Goal: Communication & Community: Ask a question

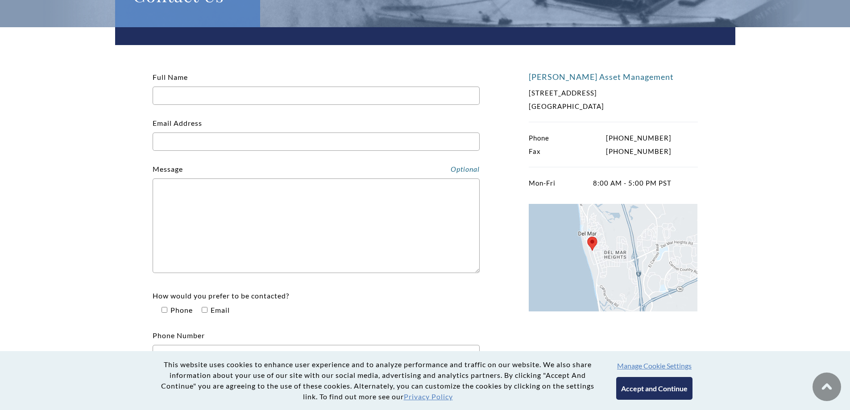
scroll to position [149, 0]
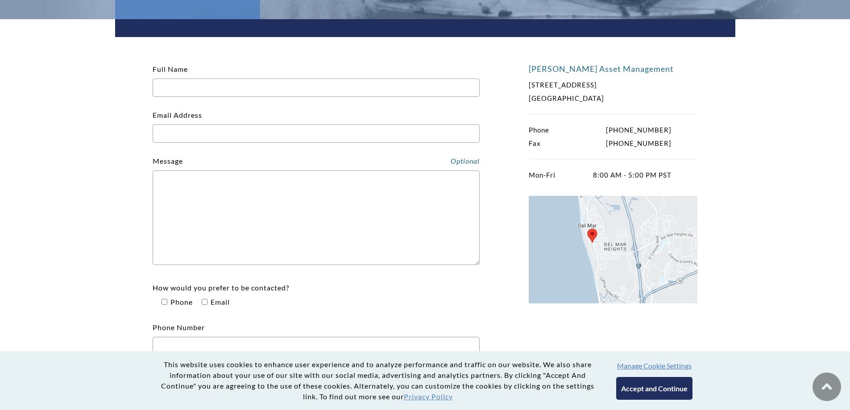
click at [150, 207] on div "[PERSON_NAME] Asset Management [STREET_ADDRESS] Phone [PHONE_NUMBER] Fax [PHONE…" at bounding box center [425, 215] width 620 height 393
click at [199, 158] on p "Message" at bounding box center [316, 212] width 327 height 116
click at [244, 137] on input "Email Address" at bounding box center [316, 133] width 327 height 18
type input "[EMAIL_ADDRESS][DOMAIN_NAME]"
type input "[PERSON_NAME]"
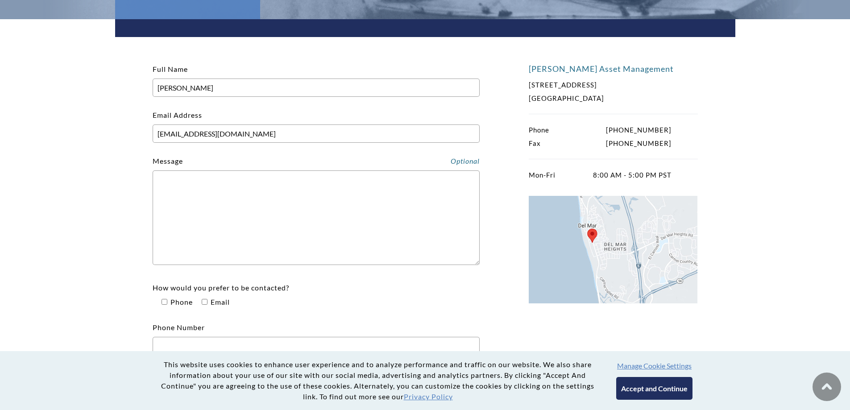
type input "6198241280"
click at [300, 197] on textarea "Contact form" at bounding box center [316, 217] width 327 height 95
paste textarea "First impressions only happen once, and a dirty space is sure to send the wrong…"
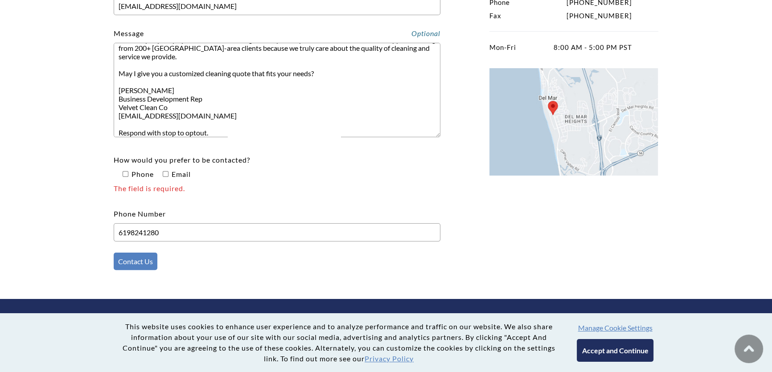
scroll to position [284, 0]
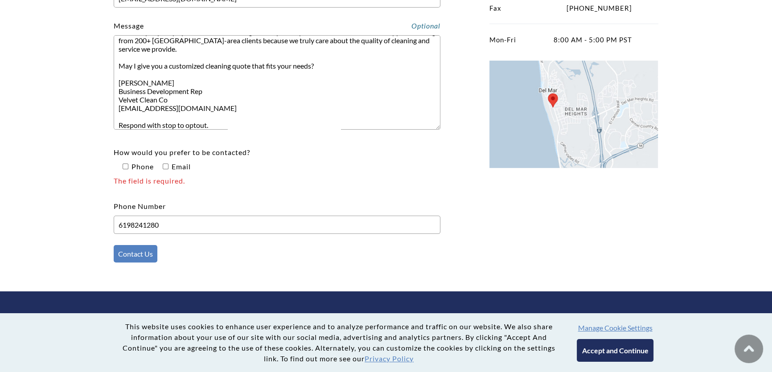
type textarea "First impressions only happen once, and a dirty space is sure to send the wrong…"
click at [176, 175] on span "The field is required." at bounding box center [277, 181] width 327 height 14
click at [128, 169] on input"] "How would you prefer to be contacted? Phone Email The field is required." at bounding box center [126, 167] width 6 height 6
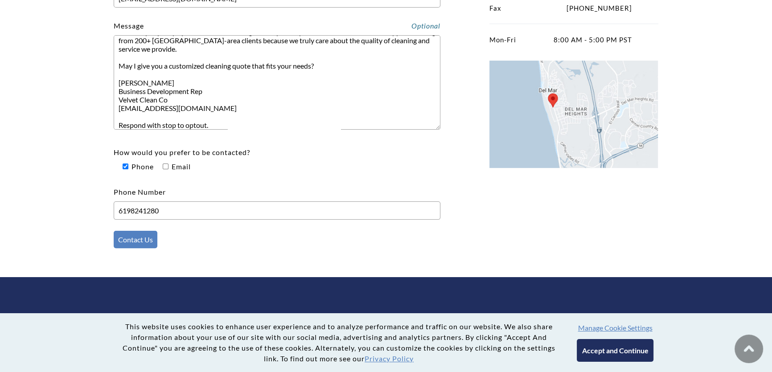
click at [178, 169] on span "Email" at bounding box center [180, 166] width 21 height 8
click at [128, 169] on input"] "How would you prefer to be contacted? Phone Email" at bounding box center [126, 167] width 6 height 6
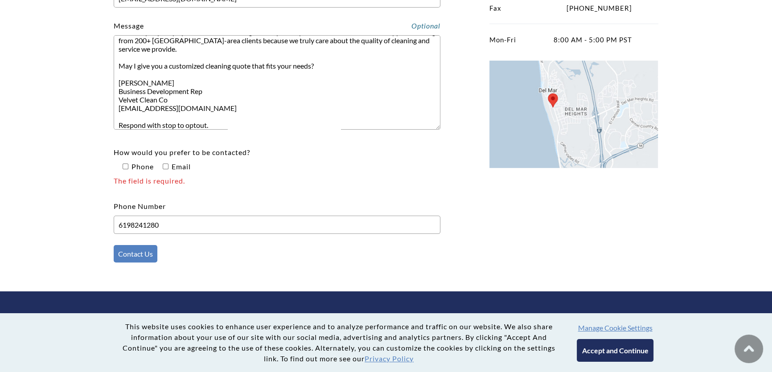
click at [186, 171] on span "Email" at bounding box center [180, 166] width 21 height 8
click at [128, 169] on input"] "How would you prefer to be contacted? Phone Email The field is required." at bounding box center [126, 167] width 6 height 6
checkbox input"] "true"
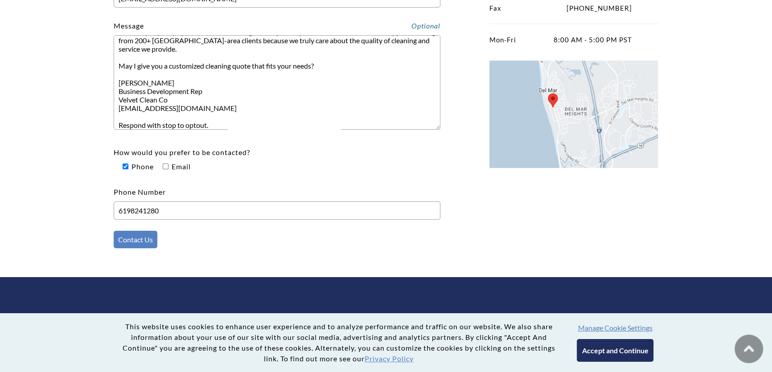
click at [194, 163] on p "How would you prefer to be contacted? Phone Email" at bounding box center [277, 159] width 327 height 29
click at [166, 165] on input"] "How would you prefer to be contacted? Phone Email" at bounding box center [166, 167] width 6 height 6
checkbox input"] "true"
click at [142, 249] on div "Full Name [PERSON_NAME] Email Address [EMAIL_ADDRESS][DOMAIN_NAME] Message Firs…" at bounding box center [277, 90] width 327 height 340
click at [149, 172] on span "Phone" at bounding box center [137, 167] width 33 height 14
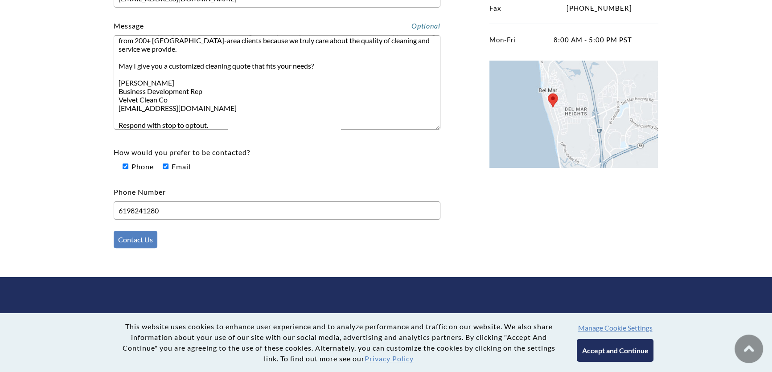
click at [128, 169] on input"] "How would you prefer to be contacted? Phone Email" at bounding box center [126, 167] width 6 height 6
checkbox input"] "false"
click at [124, 261] on div "[PERSON_NAME] Asset Management [STREET_ADDRESS] Phone [PHONE_NUMBER] Fax [PHONE…" at bounding box center [386, 80] width 620 height 393
click at [124, 247] on input "Contact Us" at bounding box center [136, 239] width 44 height 17
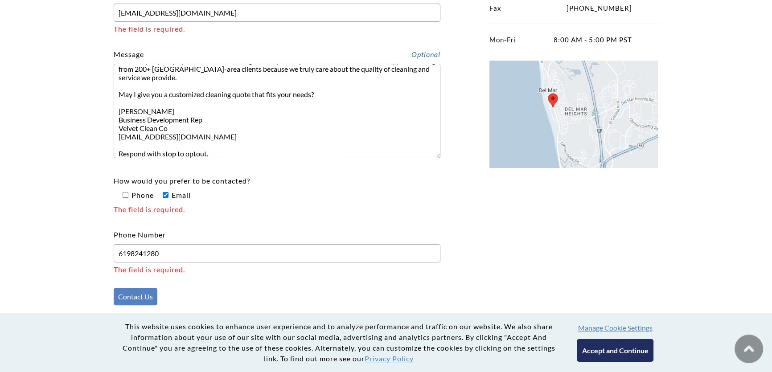
scroll to position [0, 0]
